Goal: Task Accomplishment & Management: Use online tool/utility

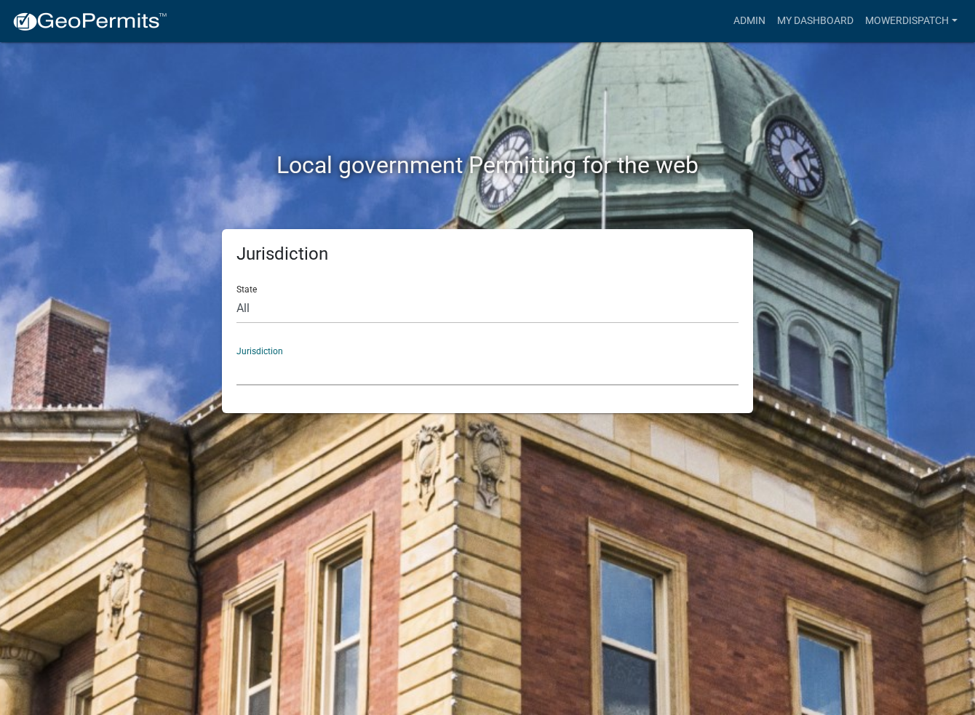
click at [252, 376] on select "[GEOGRAPHIC_DATA], [US_STATE] [GEOGRAPHIC_DATA], [US_STATE][PERSON_NAME][GEOGRA…" at bounding box center [487, 371] width 502 height 30
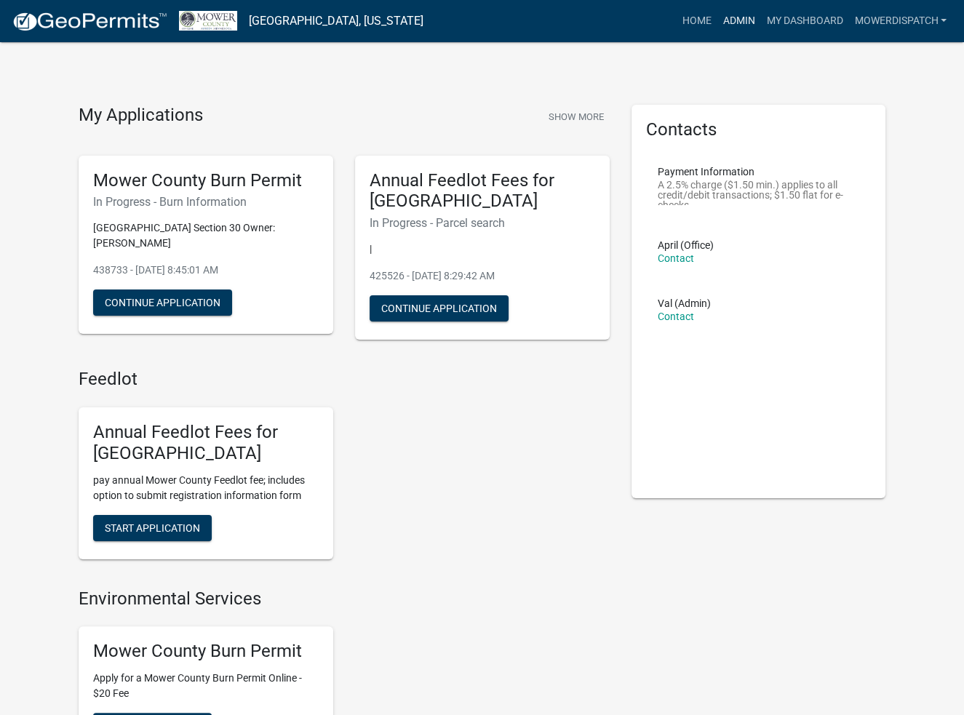
click at [740, 20] on link "Admin" at bounding box center [738, 21] width 44 height 28
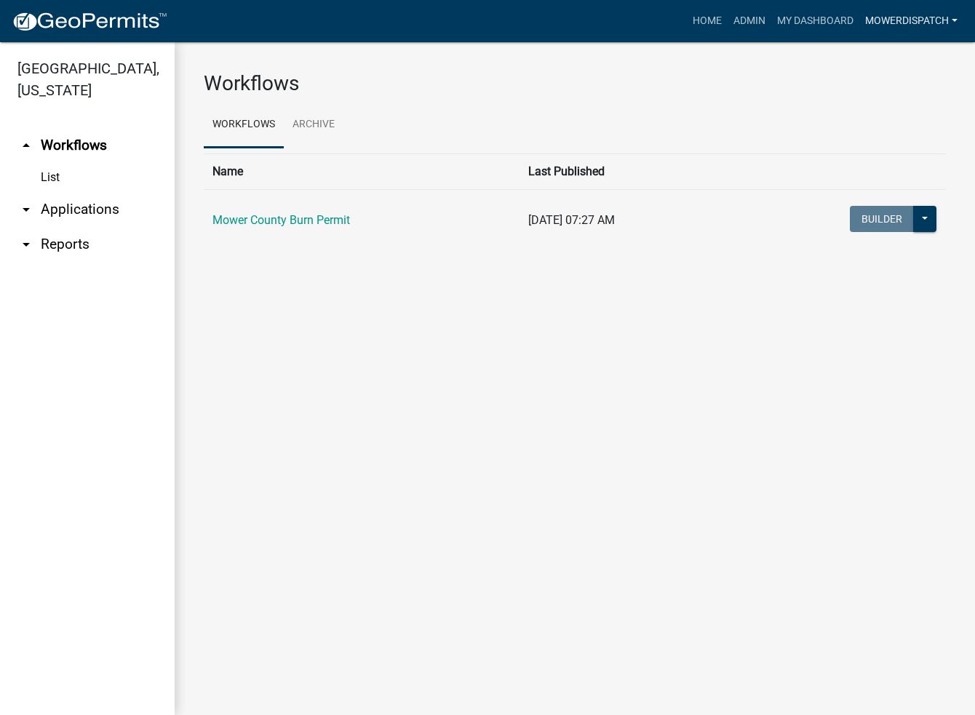
click at [892, 15] on link "MowerDispatch" at bounding box center [911, 21] width 104 height 28
click at [884, 55] on link "Admin" at bounding box center [905, 59] width 116 height 35
click at [305, 221] on link "Mower County Burn Permit" at bounding box center [280, 220] width 137 height 14
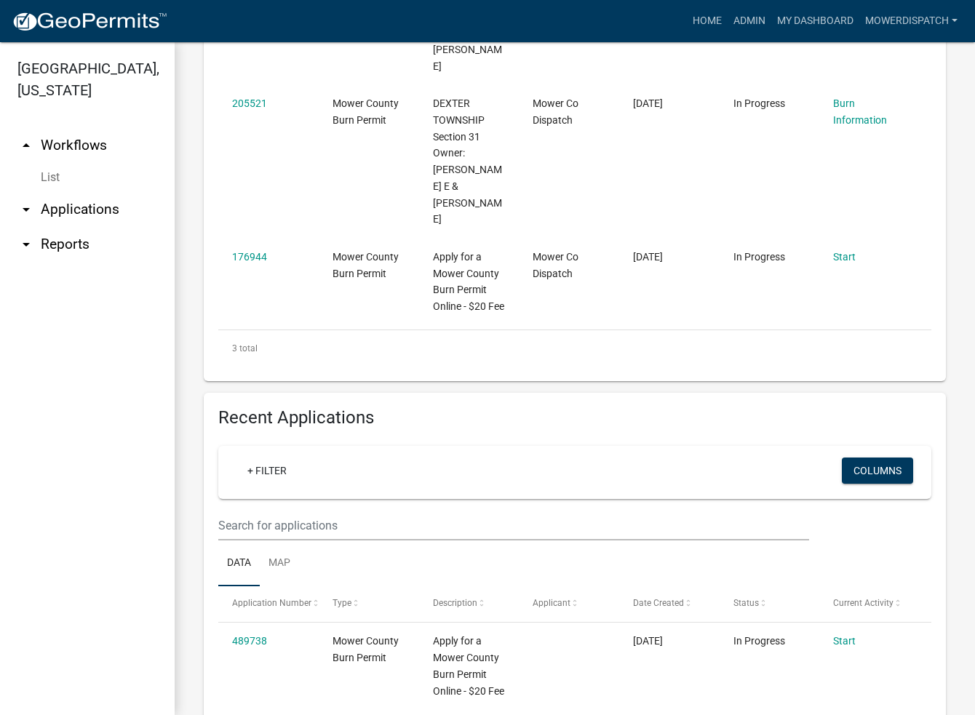
scroll to position [509, 0]
click at [314, 540] on input "text" at bounding box center [513, 525] width 591 height 30
click at [322, 540] on input "text" at bounding box center [513, 525] width 591 height 30
click at [255, 536] on input "text" at bounding box center [513, 525] width 591 height 30
type input "[STREET_ADDRESS]"
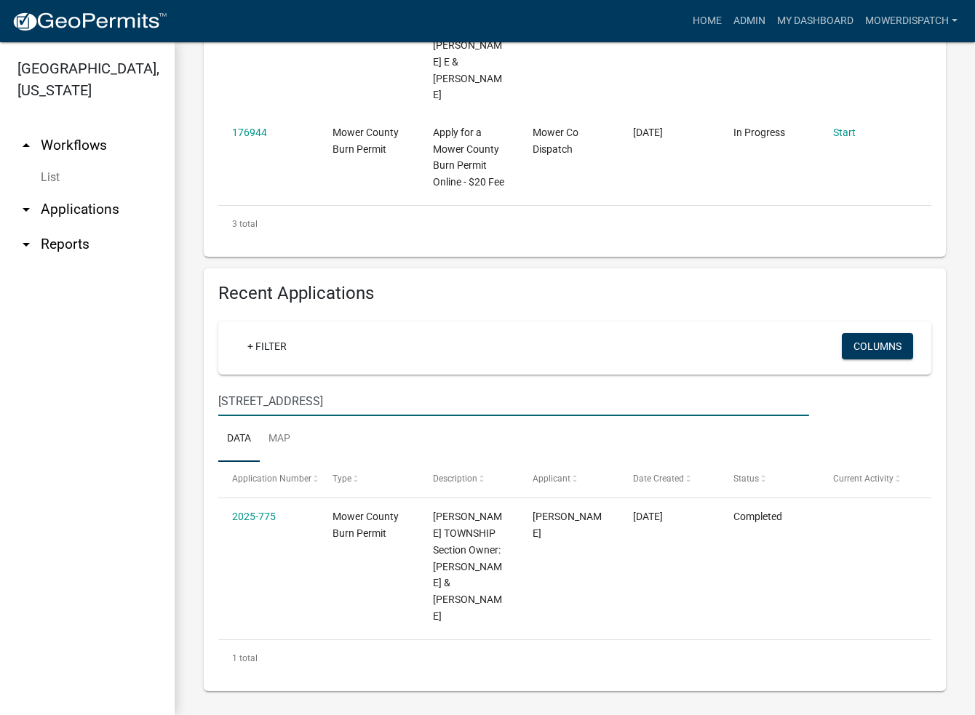
scroll to position [637, 0]
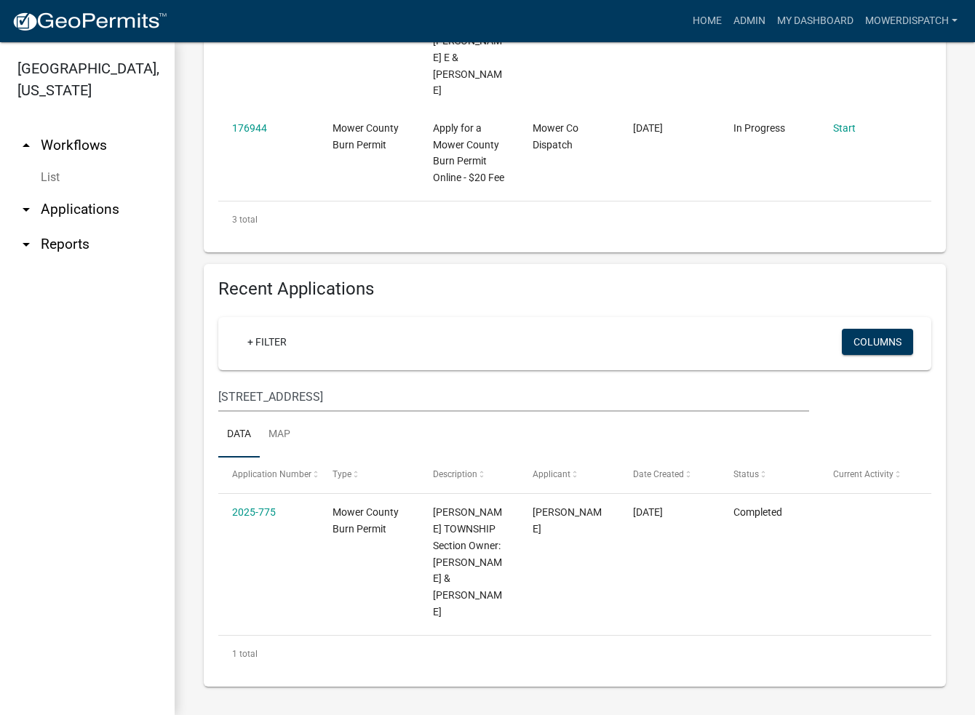
click at [652, 293] on div "Recent Applications + Filter Columns [STREET_ADDRESS] Data Map Application Numb…" at bounding box center [575, 475] width 742 height 423
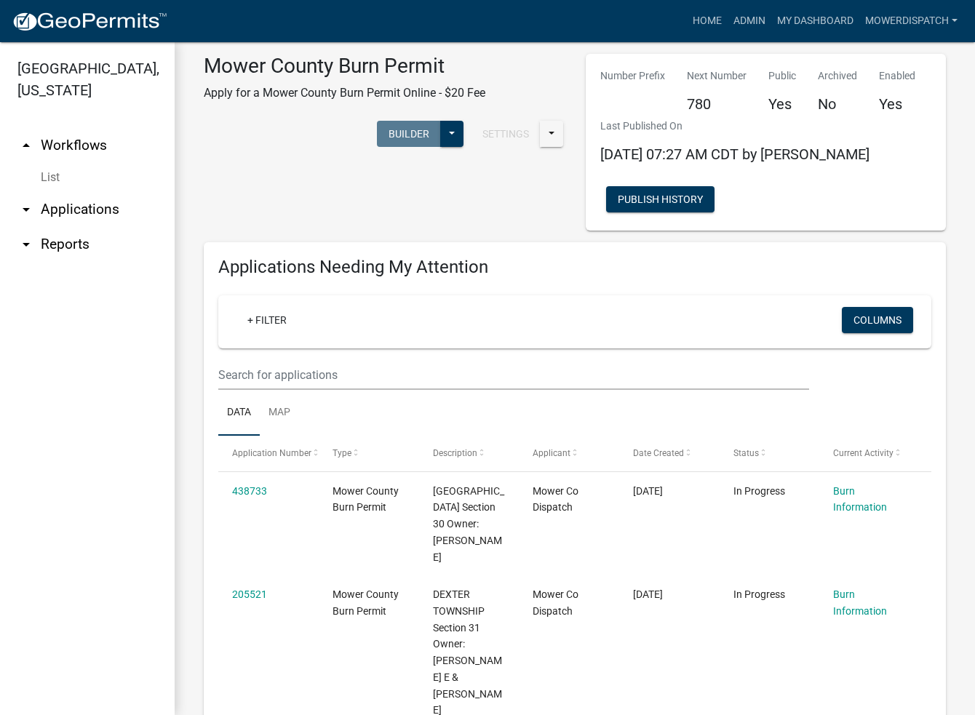
scroll to position [0, 0]
